Goal: Information Seeking & Learning: Learn about a topic

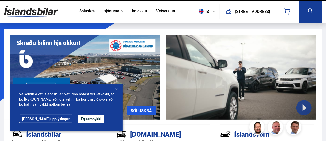
click at [85, 9] on link "Söluskrá" at bounding box center [86, 11] width 15 height 5
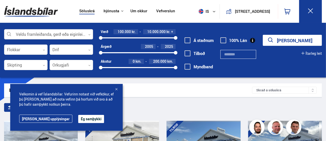
drag, startPoint x: 82, startPoint y: 32, endPoint x: 81, endPoint y: 36, distance: 4.4
click at [82, 32] on div at bounding box center [48, 34] width 89 height 10
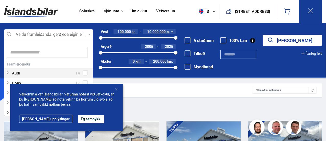
scroll to position [76, 87]
click at [117, 90] on div at bounding box center [116, 89] width 5 height 5
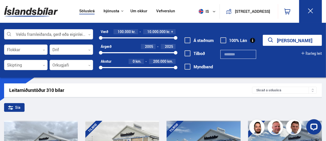
scroll to position [0, 0]
click at [70, 41] on div "Veldu framleiðanda, gerð eða eiginleika 0 Flokkar 0 Drif 0 Skipting 0 Orkugjafi…" at bounding box center [48, 52] width 89 height 46
click at [73, 38] on div at bounding box center [48, 34] width 89 height 10
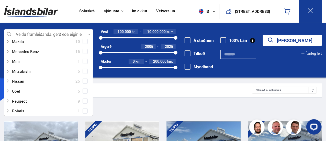
scroll to position [230, 0]
click at [46, 101] on div at bounding box center [44, 100] width 76 height 7
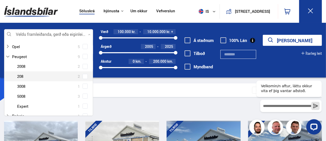
scroll to position [281, 0]
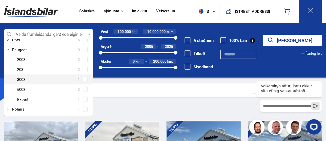
click at [84, 78] on span at bounding box center [85, 79] width 2 height 2
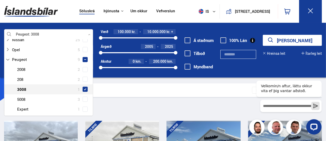
scroll to position [291, 0]
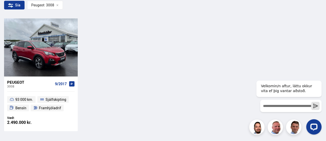
scroll to position [77, 0]
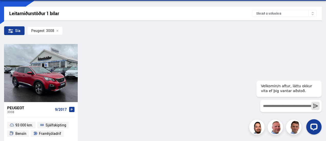
click at [58, 30] on icon at bounding box center [57, 31] width 3 height 3
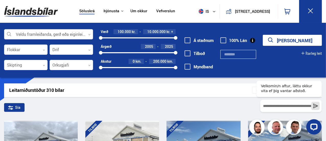
click at [56, 31] on div at bounding box center [48, 34] width 89 height 10
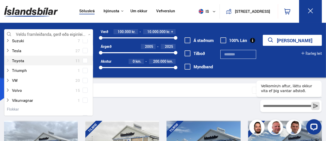
scroll to position [384, 0]
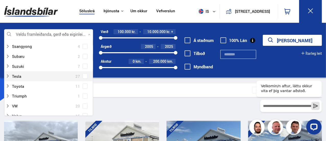
click at [86, 76] on span at bounding box center [85, 76] width 5 height 5
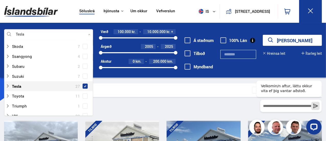
scroll to position [393, 0]
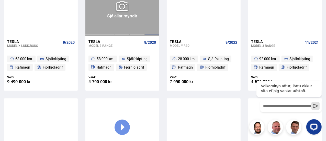
scroll to position [640, 0]
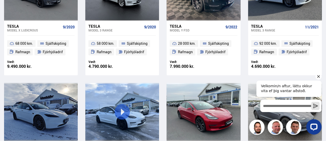
click at [317, 74] on icon "Hide greeting" at bounding box center [318, 76] width 6 height 6
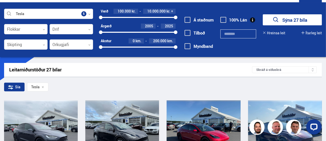
scroll to position [0, 0]
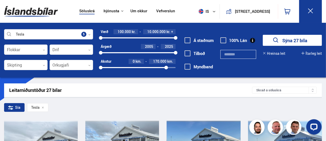
drag, startPoint x: 177, startPoint y: 68, endPoint x: 171, endPoint y: 67, distance: 5.9
click at [179, 65] on div "Tesla Veldu framleiðanda, gerð eða eiginleika 5 Flokkar 0 Drif 0 Skipting 0 Ork…" at bounding box center [163, 52] width 326 height 47
drag, startPoint x: 111, startPoint y: 52, endPoint x: 161, endPoint y: 55, distance: 50.5
click at [161, 55] on div "2021 2025" at bounding box center [138, 52] width 75 height 5
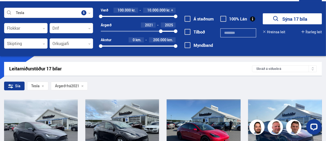
scroll to position [26, 0]
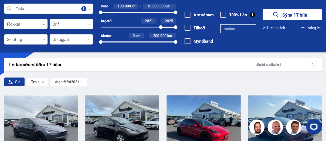
click at [84, 81] on icon at bounding box center [82, 82] width 3 height 3
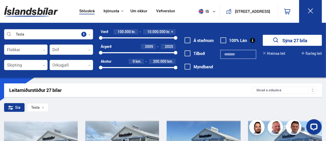
click at [90, 32] on div at bounding box center [48, 34] width 89 height 10
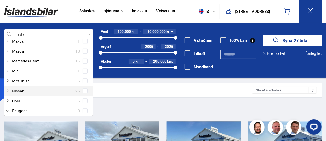
scroll to position [281, 0]
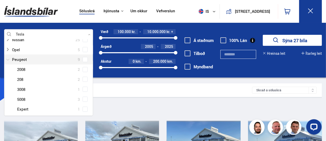
click at [9, 58] on icon at bounding box center [8, 60] width 4 height 4
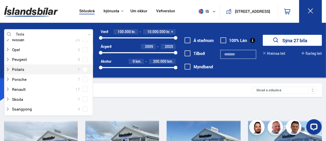
scroll to position [333, 0]
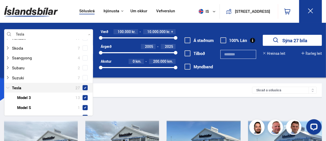
click at [23, 86] on div at bounding box center [44, 87] width 76 height 7
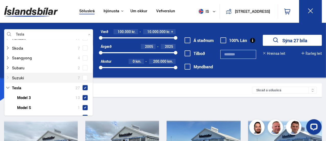
scroll to position [358, 0]
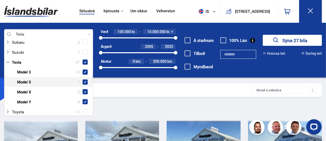
click at [84, 82] on span at bounding box center [85, 82] width 2 height 2
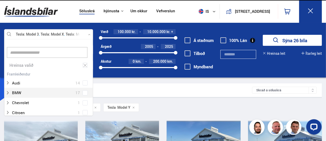
click at [165, 106] on div "Sía Tesla Model 3 Tesla Model X Tesla Model Y" at bounding box center [163, 108] width 318 height 11
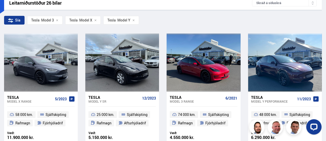
scroll to position [102, 0]
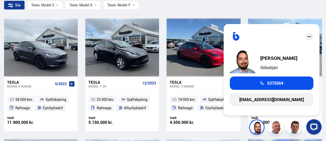
click at [310, 38] on icon "close" at bounding box center [309, 37] width 6 height 6
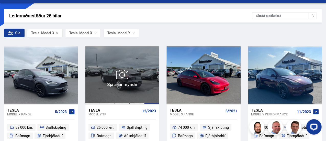
scroll to position [51, 0]
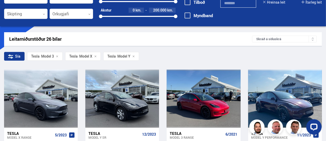
click at [58, 56] on icon at bounding box center [57, 56] width 3 height 3
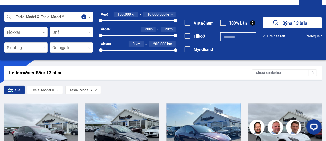
scroll to position [77, 0]
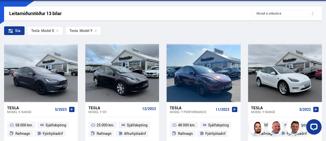
click at [56, 31] on icon at bounding box center [57, 31] width 3 height 3
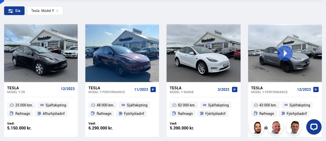
scroll to position [102, 0]
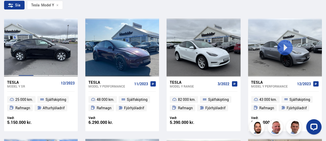
click at [32, 53] on div at bounding box center [26, 47] width 15 height 58
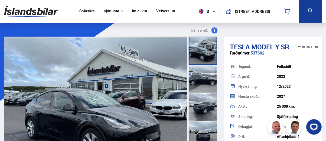
drag, startPoint x: 253, startPoint y: 53, endPoint x: 268, endPoint y: 54, distance: 14.9
click at [266, 56] on div "Raðnúmer: 537602" at bounding box center [273, 56] width 86 height 10
click at [268, 54] on div "Raðnúmer: 537602" at bounding box center [273, 56] width 86 height 10
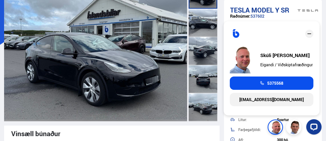
scroll to position [51, 0]
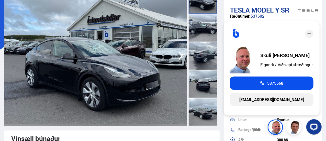
click at [310, 31] on icon "close" at bounding box center [309, 34] width 6 height 6
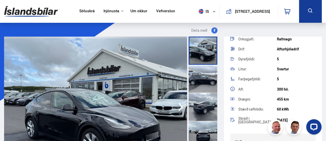
scroll to position [77, 0]
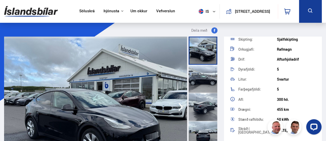
drag, startPoint x: 243, startPoint y: 68, endPoint x: 287, endPoint y: 83, distance: 46.3
click at [287, 83] on div "Tegund: [GEOGRAPHIC_DATA] Árgerð: 2023 Nýskráning: 12/2023 Næsta skoðun: 2027 A…" at bounding box center [273, 60] width 86 height 152
click at [281, 87] on div "5" at bounding box center [296, 89] width 39 height 4
drag, startPoint x: 282, startPoint y: 88, endPoint x: 263, endPoint y: 57, distance: 35.9
click at [263, 57] on div "Tegund: [GEOGRAPHIC_DATA] Árgerð: 2023 Nýskráning: 12/2023 Næsta skoðun: 2027 A…" at bounding box center [273, 60] width 86 height 152
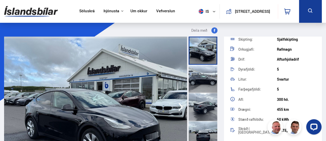
click at [265, 58] on div "Drif:" at bounding box center [257, 60] width 39 height 4
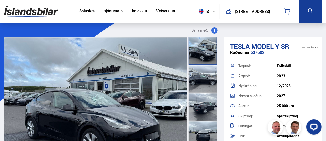
scroll to position [0, 0]
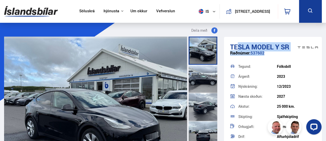
drag, startPoint x: 238, startPoint y: 46, endPoint x: 303, endPoint y: 44, distance: 65.3
click at [303, 44] on img at bounding box center [308, 47] width 20 height 16
drag, startPoint x: 240, startPoint y: 44, endPoint x: 291, endPoint y: 44, distance: 51.4
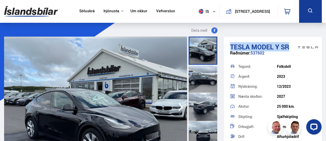
click at [291, 44] on h1 "Tesla Model Y SR" at bounding box center [273, 47] width 86 height 8
drag, startPoint x: 290, startPoint y: 46, endPoint x: 230, endPoint y: 47, distance: 60.1
